Goal: Check status: Check status

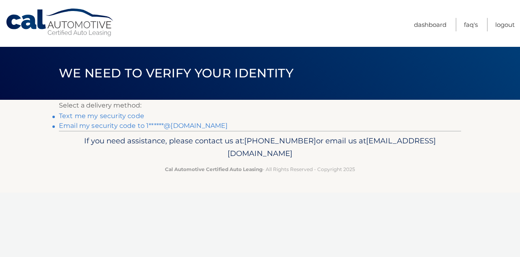
click at [133, 116] on link "Text me my security code" at bounding box center [101, 116] width 85 height 8
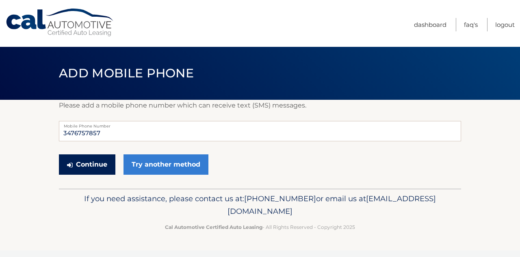
click at [107, 162] on button "Continue" at bounding box center [87, 164] width 57 height 20
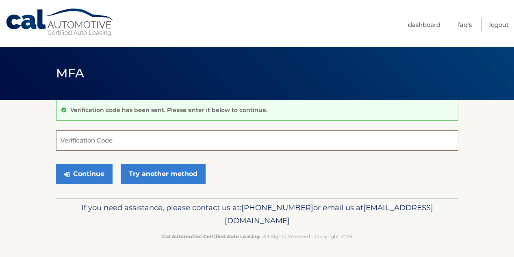
click at [299, 138] on input "Verification Code" at bounding box center [257, 140] width 403 height 20
type input "873626"
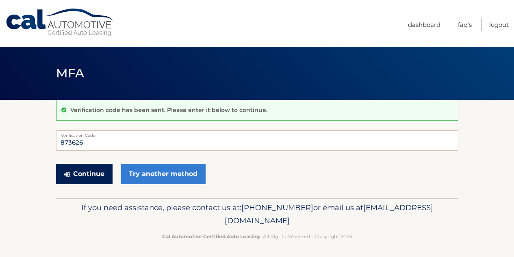
click at [96, 175] on button "Continue" at bounding box center [84, 173] width 57 height 20
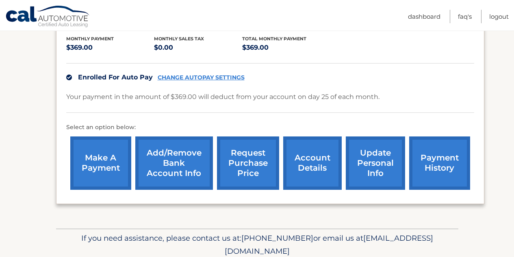
scroll to position [172, 0]
click at [447, 158] on link "payment history" at bounding box center [439, 162] width 61 height 53
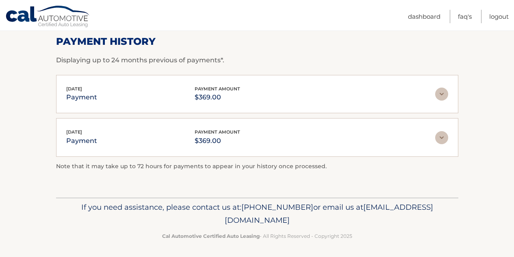
scroll to position [124, 0]
click at [441, 141] on img at bounding box center [441, 136] width 13 height 13
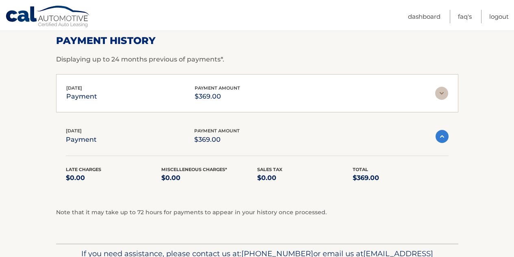
click at [444, 98] on img at bounding box center [441, 93] width 13 height 13
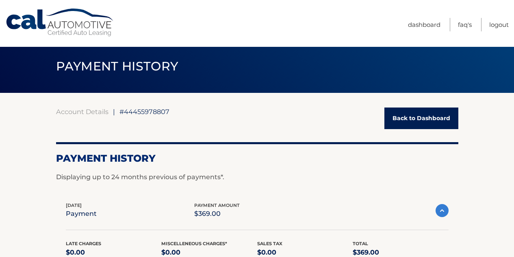
scroll to position [0, 0]
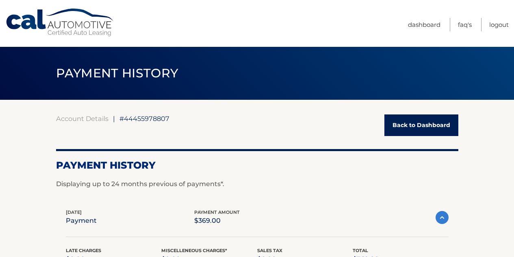
click at [422, 128] on link "Back to Dashboard" at bounding box center [422, 125] width 74 height 22
